Goal: Navigation & Orientation: Understand site structure

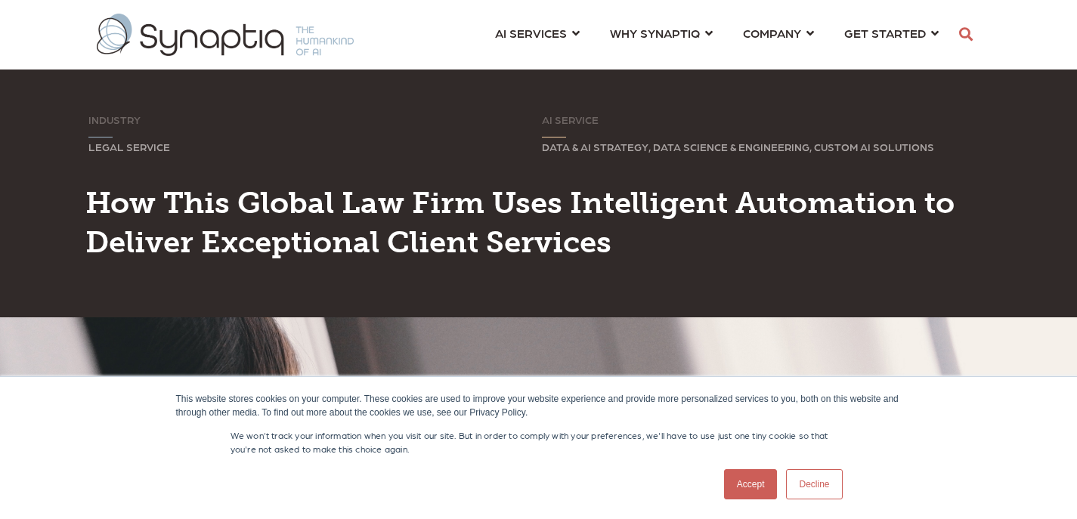
scroll to position [0, 7]
click at [752, 490] on link "Accept" at bounding box center [751, 484] width 54 height 30
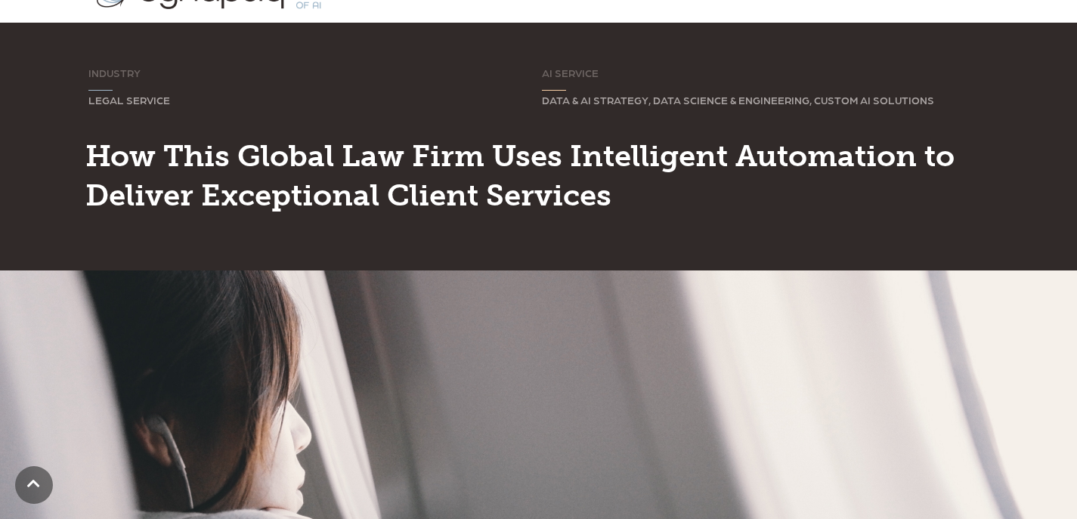
scroll to position [0, 0]
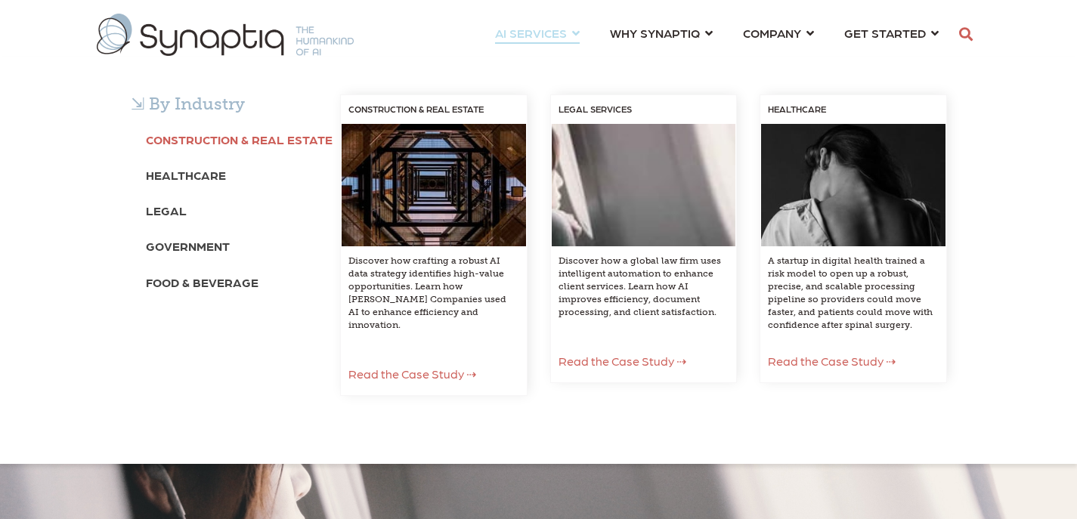
click at [228, 132] on b "Construction & Real Estate" at bounding box center [239, 139] width 187 height 14
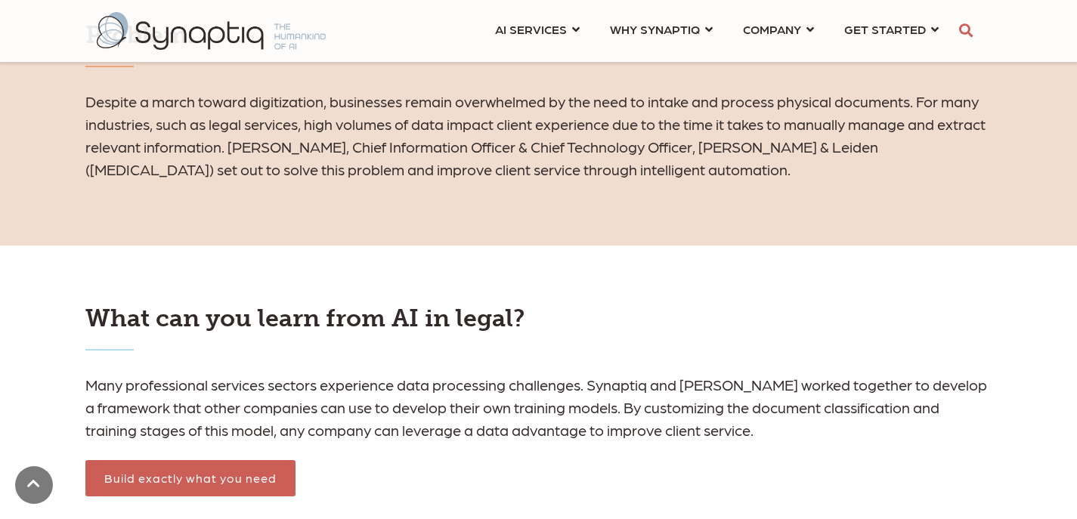
scroll to position [1085, 0]
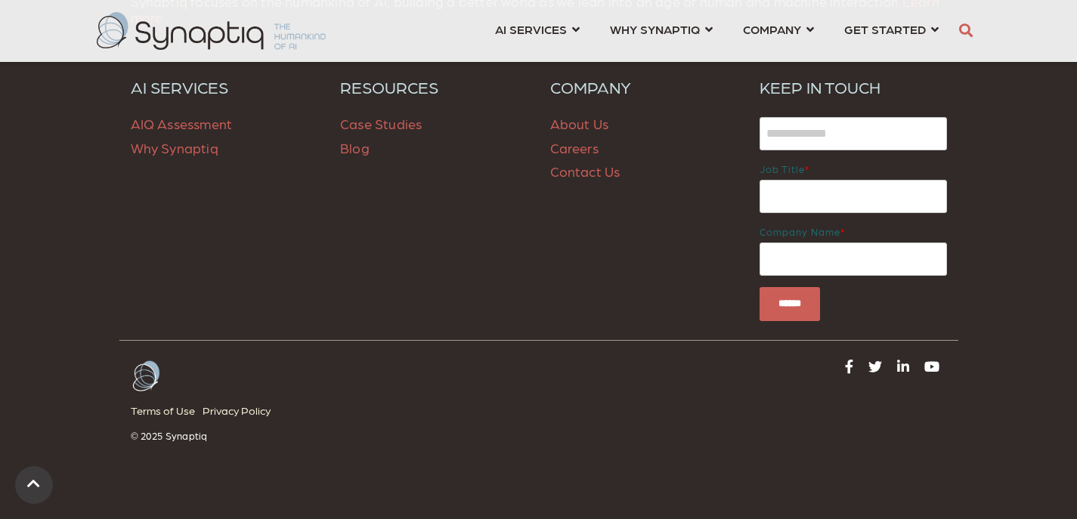
scroll to position [3468, 0]
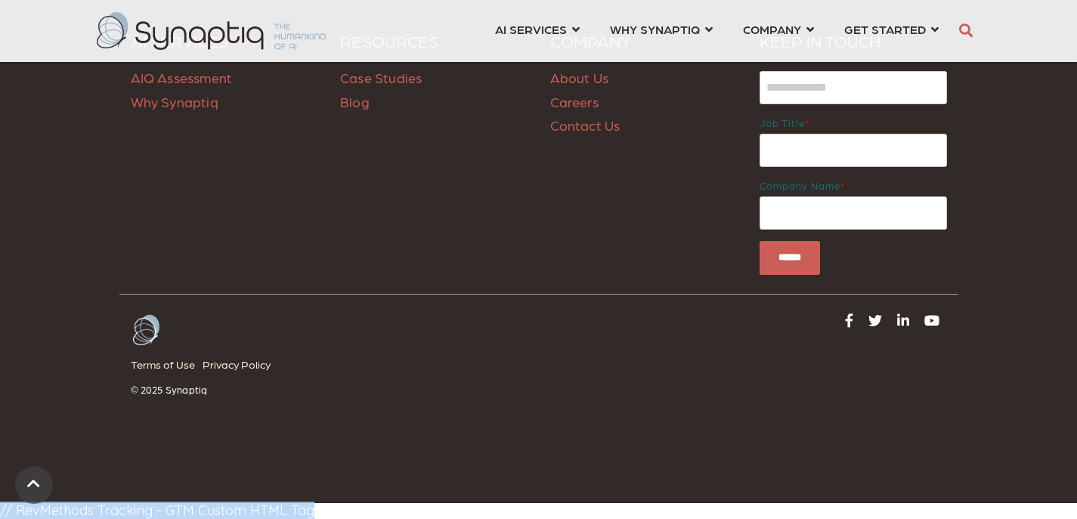
drag, startPoint x: 334, startPoint y: 511, endPoint x: -3, endPoint y: 509, distance: 337.0
click at [323, 443] on div "Synaptiq focuses on the humankind of AI; building a better world as we lean int…" at bounding box center [538, 188] width 1077 height 632
drag, startPoint x: 347, startPoint y: 509, endPoint x: 150, endPoint y: 489, distance: 198.2
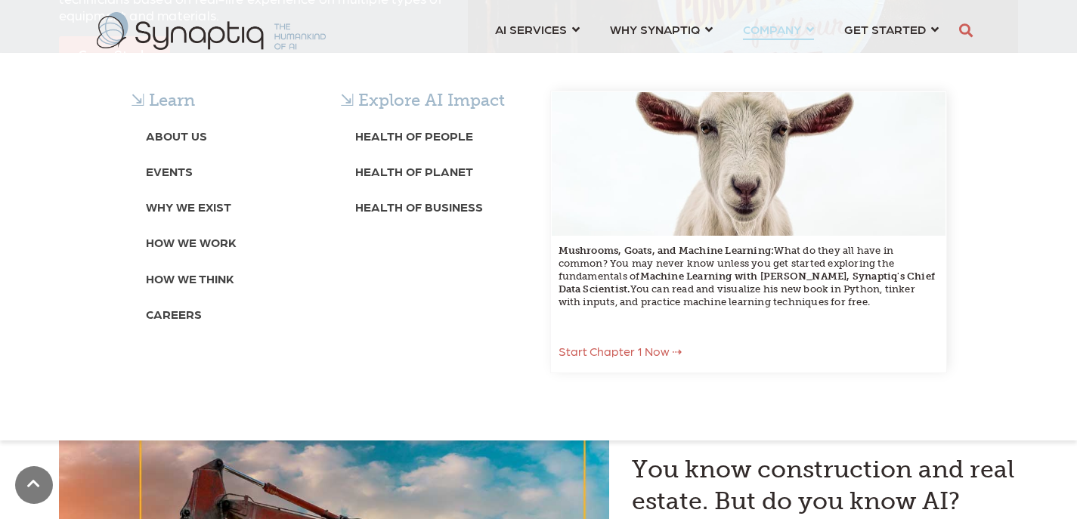
scroll to position [1434, 0]
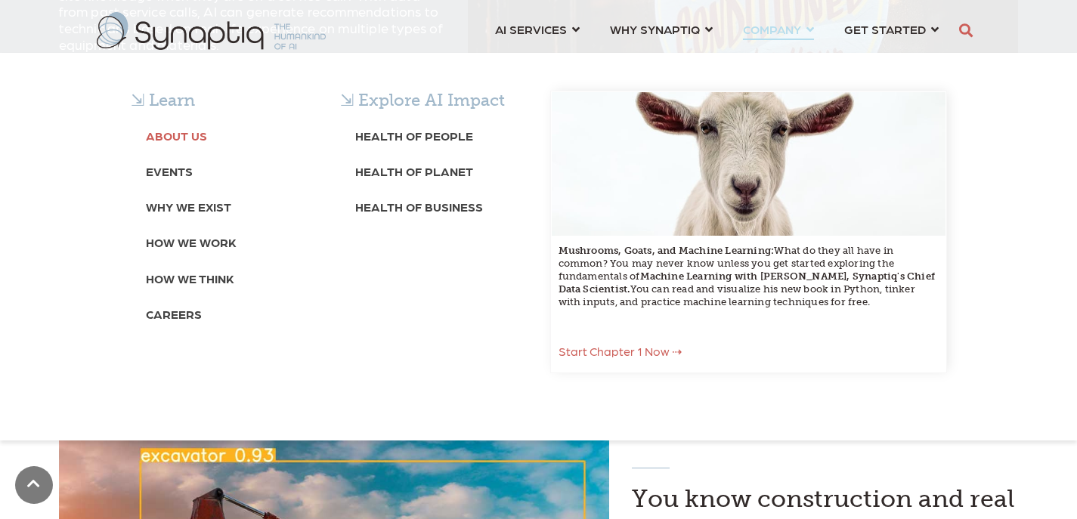
click at [187, 135] on b "About Us" at bounding box center [176, 135] width 61 height 14
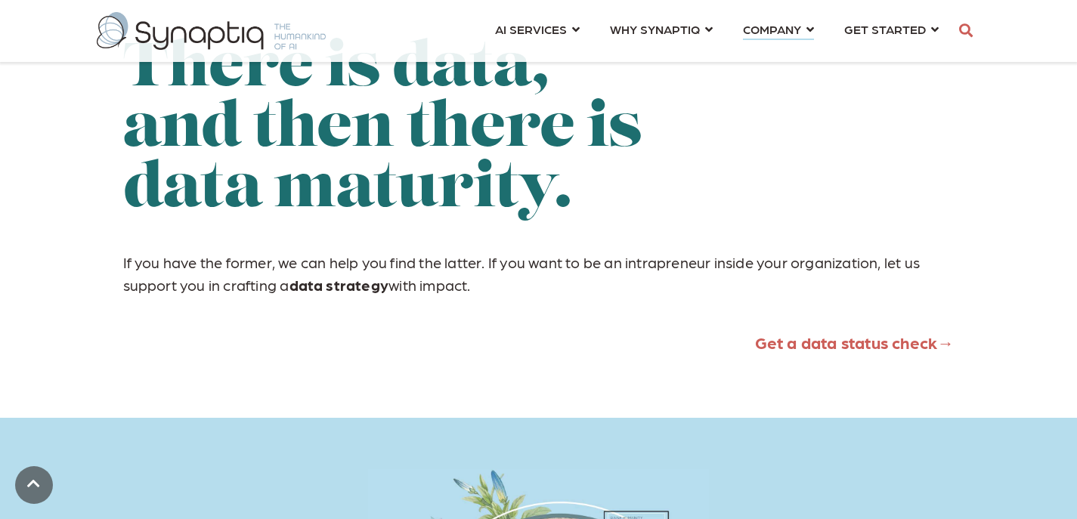
scroll to position [1788, 0]
